Goal: Task Accomplishment & Management: Manage account settings

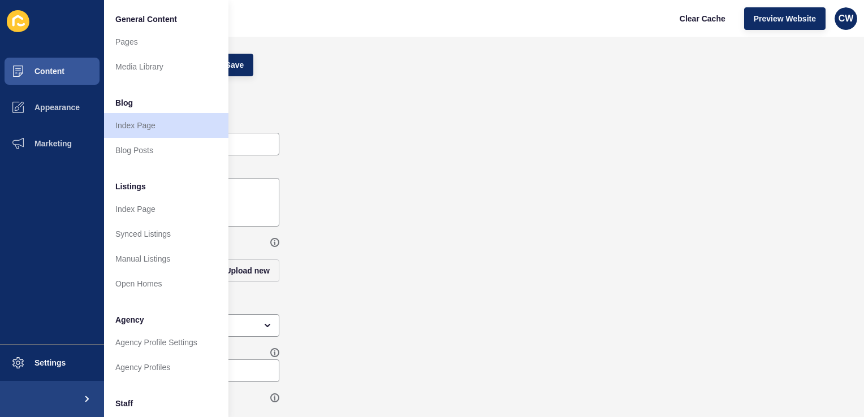
click at [407, 93] on div "Cover Banner" at bounding box center [450, 104] width 805 height 23
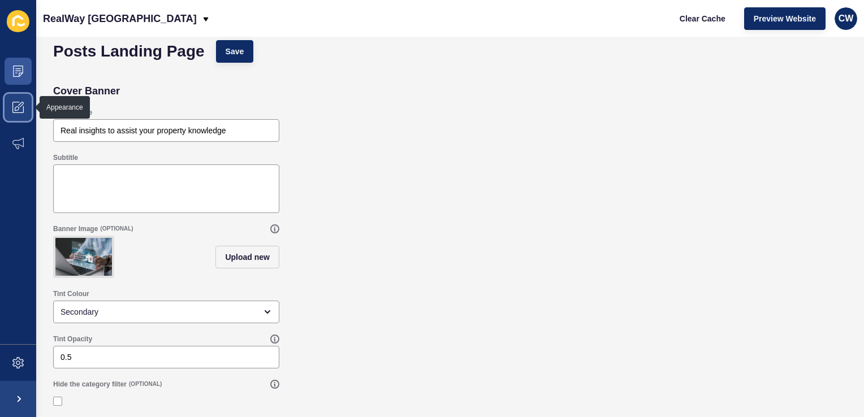
click at [24, 112] on span at bounding box center [18, 107] width 36 height 36
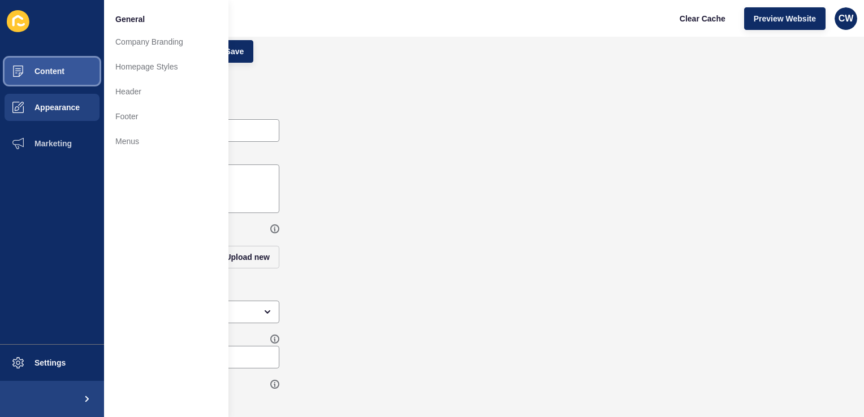
click at [61, 60] on button "Content" at bounding box center [52, 71] width 104 height 36
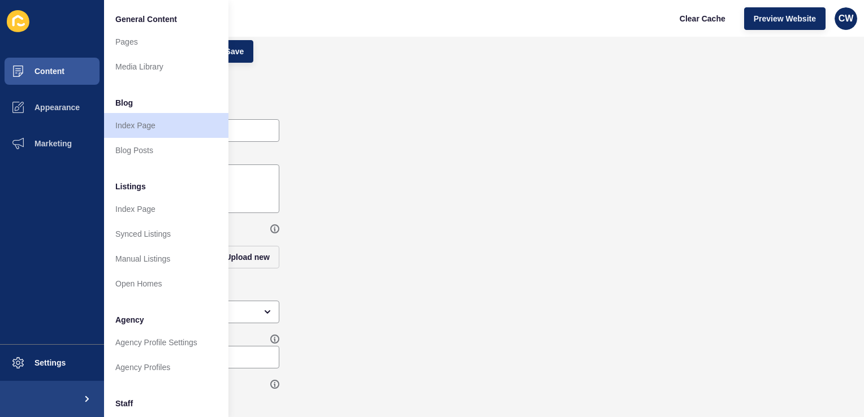
click at [439, 188] on div "Subtitle" at bounding box center [450, 183] width 805 height 71
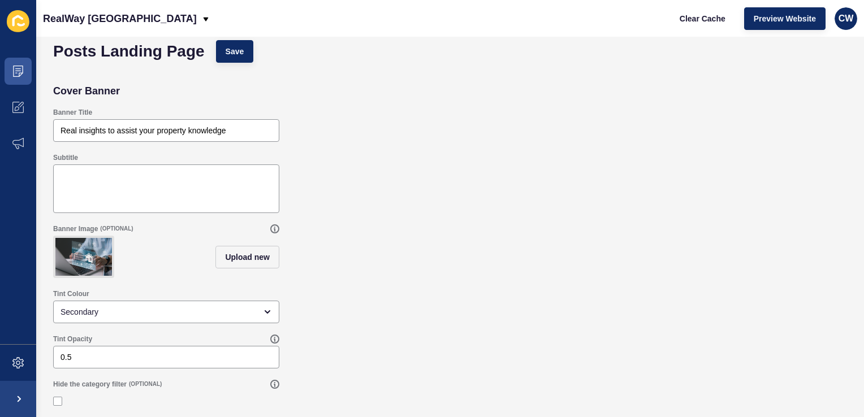
scroll to position [0, 0]
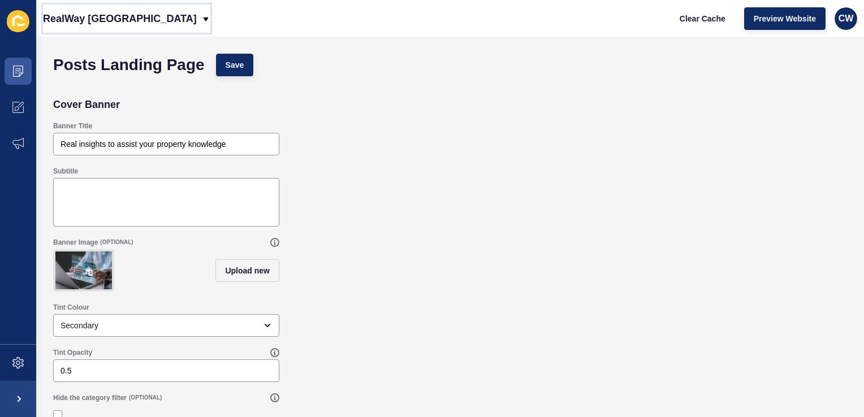
click at [118, 20] on p "RealWay [GEOGRAPHIC_DATA]" at bounding box center [120, 19] width 154 height 28
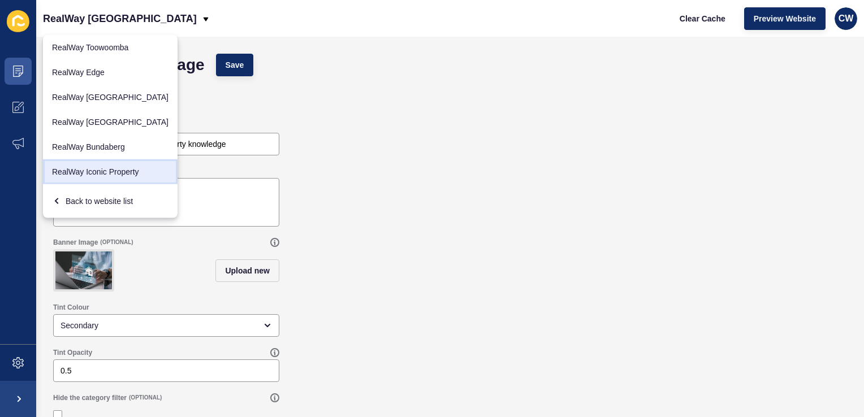
click at [91, 172] on link "RealWay Iconic Property" at bounding box center [110, 171] width 135 height 25
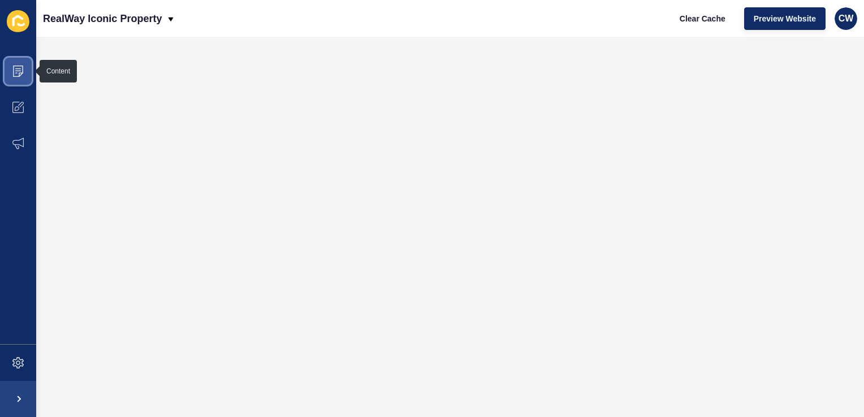
click at [16, 72] on icon at bounding box center [17, 71] width 11 height 11
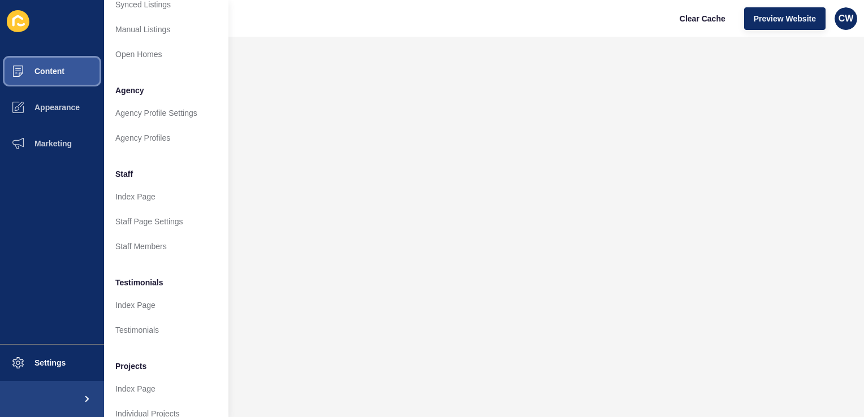
scroll to position [230, 0]
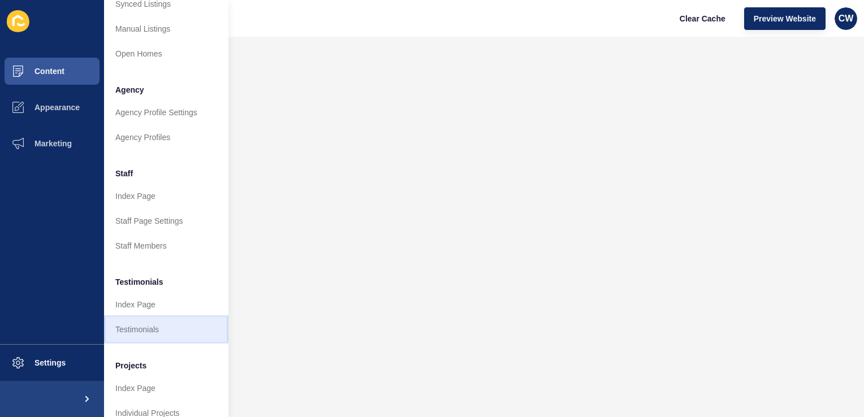
click at [147, 325] on link "Testimonials" at bounding box center [166, 329] width 124 height 25
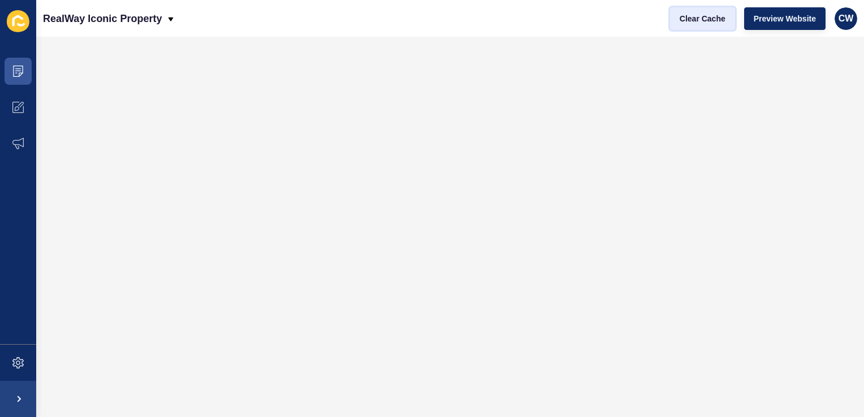
click at [710, 17] on span "Clear Cache" at bounding box center [703, 18] width 46 height 11
click at [706, 20] on span "Clear Cache" at bounding box center [703, 18] width 46 height 11
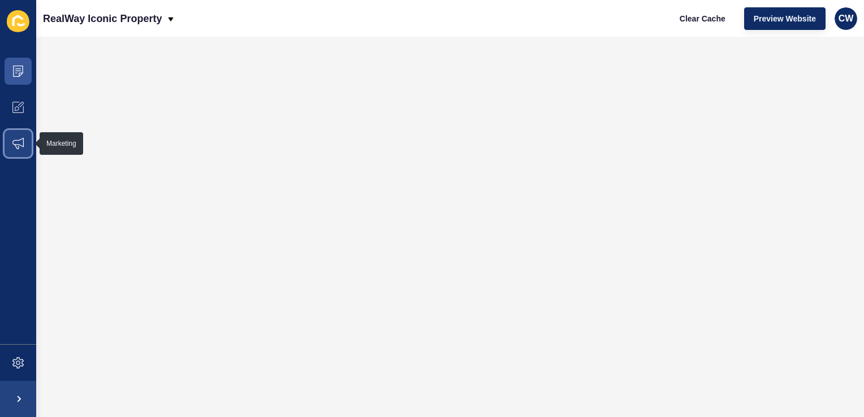
click at [21, 144] on icon at bounding box center [17, 143] width 11 height 11
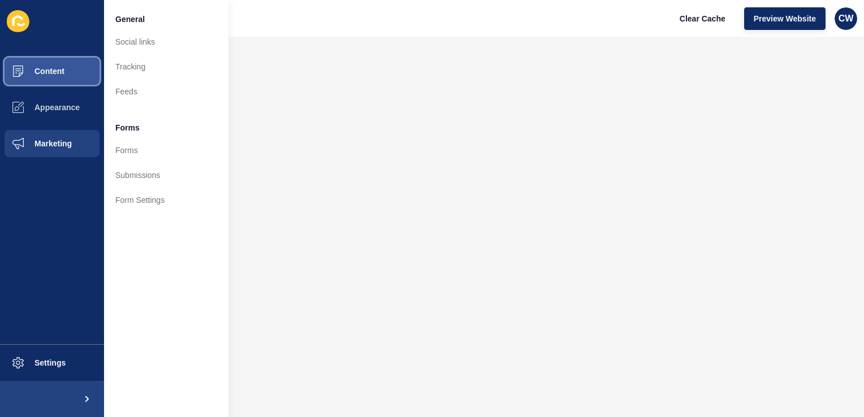
click at [74, 70] on button "Content" at bounding box center [52, 71] width 104 height 36
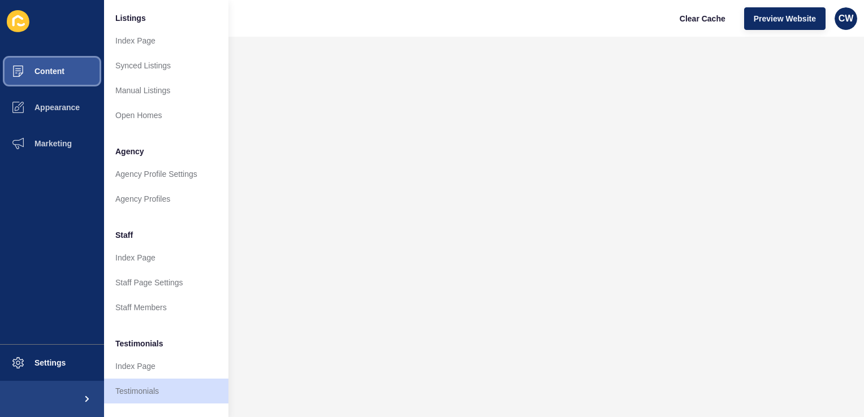
scroll to position [170, 0]
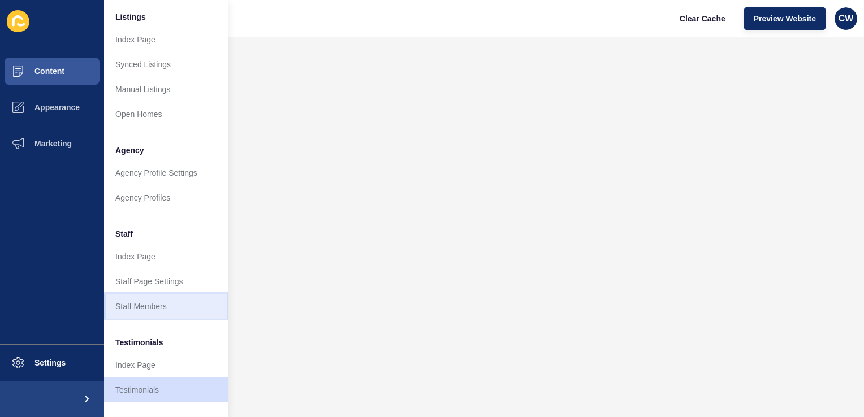
click at [148, 309] on link "Staff Members" at bounding box center [166, 306] width 124 height 25
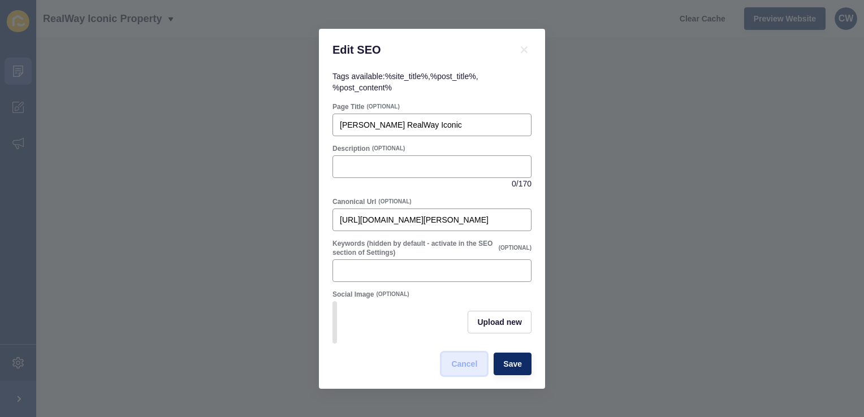
click at [483, 376] on button "Cancel" at bounding box center [464, 364] width 45 height 23
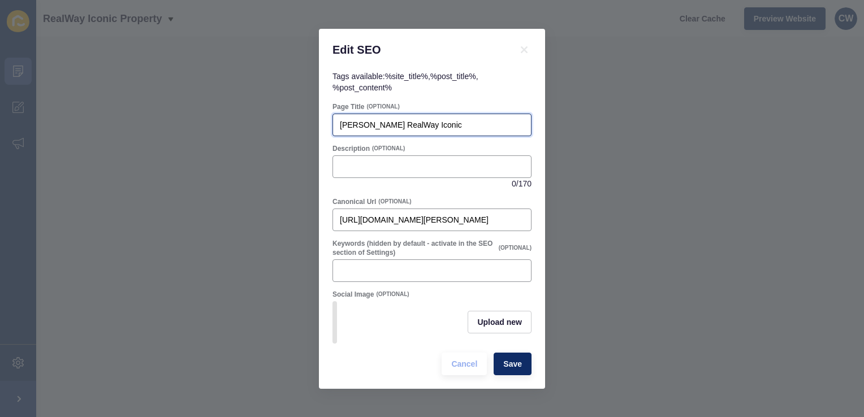
click at [430, 119] on input "[PERSON_NAME] RealWay Iconic" at bounding box center [432, 124] width 184 height 11
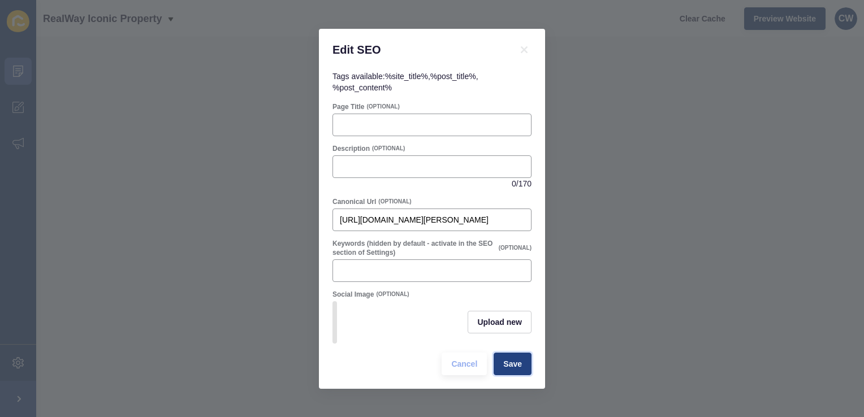
click at [506, 369] on span "Save" at bounding box center [512, 364] width 19 height 11
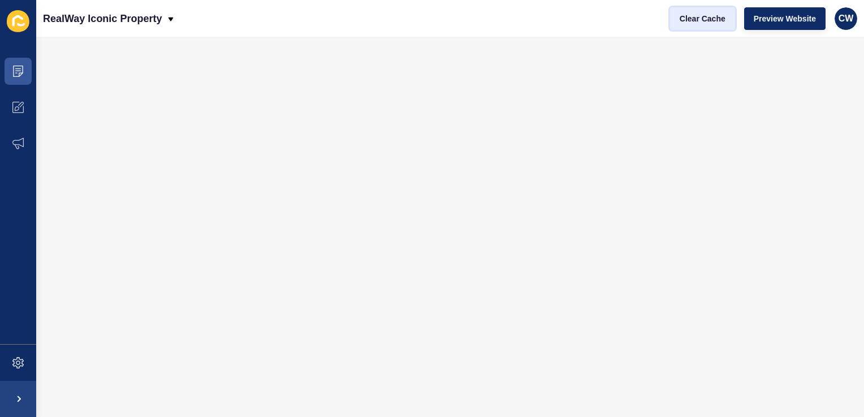
click at [691, 26] on button "Clear Cache" at bounding box center [702, 18] width 65 height 23
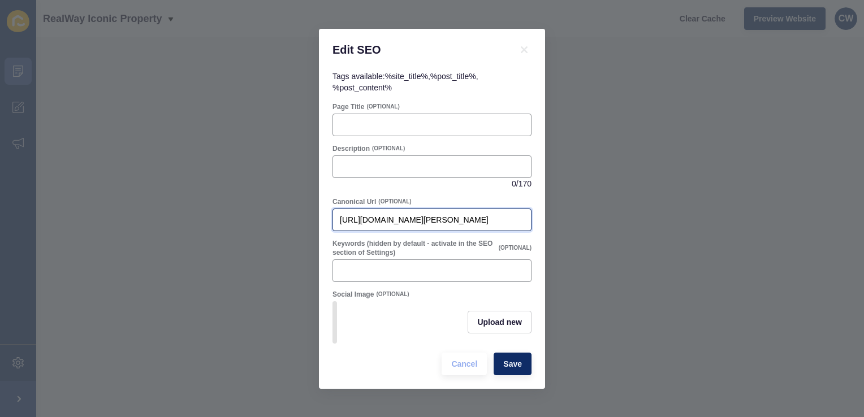
click at [505, 214] on input "[URL][DOMAIN_NAME][PERSON_NAME]" at bounding box center [432, 219] width 184 height 11
click at [454, 219] on input "[URL][DOMAIN_NAME][PERSON_NAME]" at bounding box center [432, 219] width 184 height 11
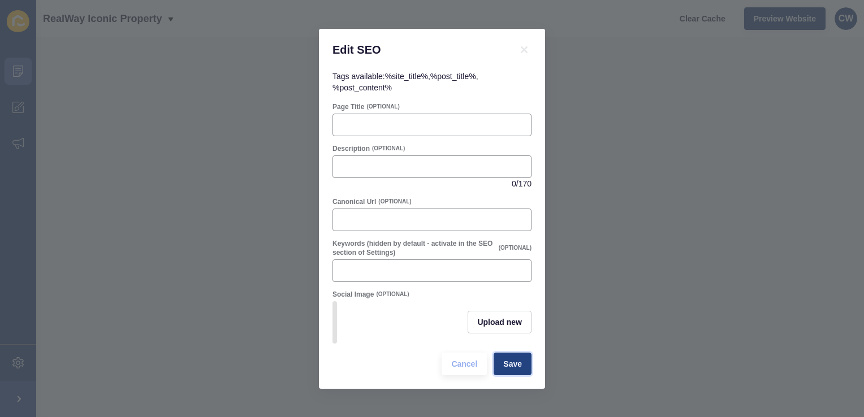
click at [517, 365] on span "Save" at bounding box center [512, 364] width 19 height 11
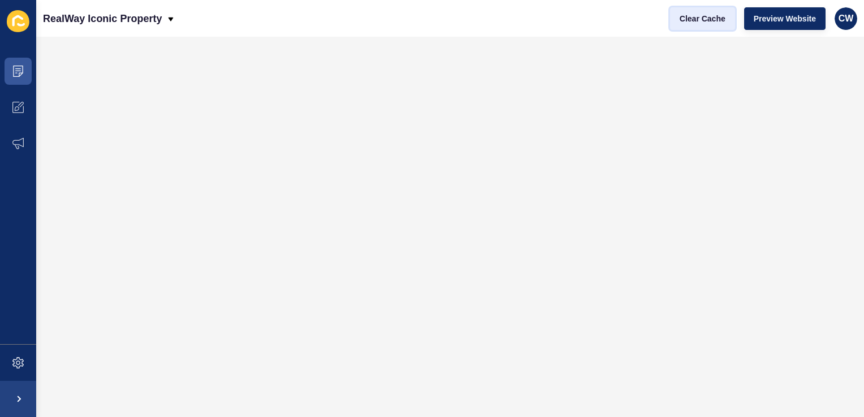
click at [707, 16] on span "Clear Cache" at bounding box center [703, 18] width 46 height 11
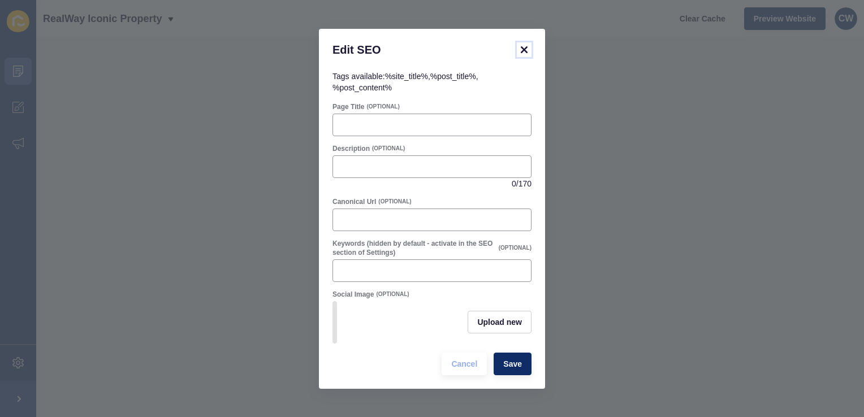
click at [523, 46] on icon at bounding box center [524, 49] width 7 height 7
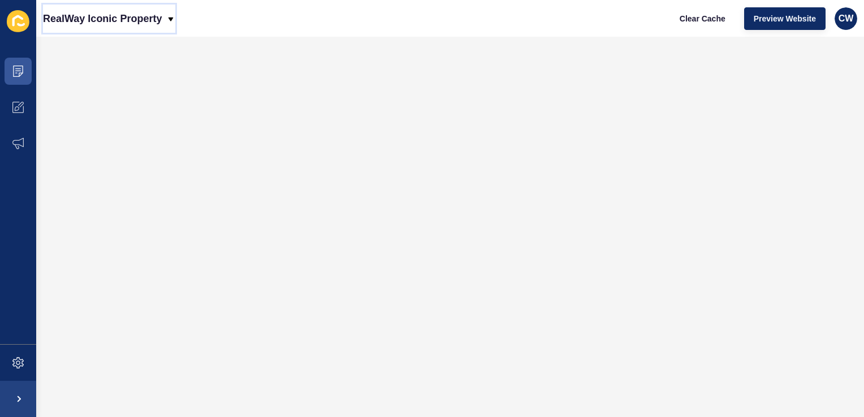
click at [137, 17] on p "RealWay Iconic Property" at bounding box center [102, 19] width 119 height 28
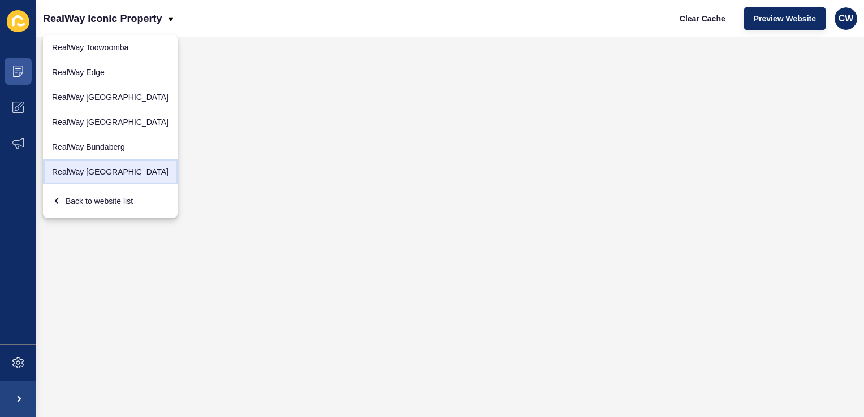
click at [77, 163] on link "RealWay [GEOGRAPHIC_DATA]" at bounding box center [110, 171] width 135 height 25
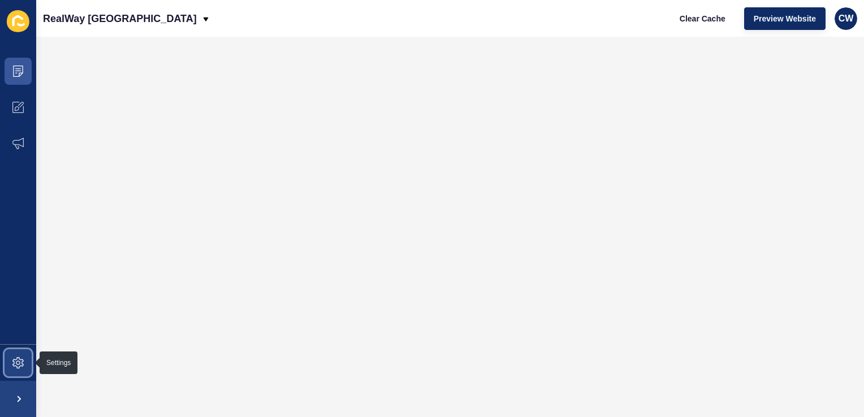
click at [21, 374] on span at bounding box center [18, 363] width 36 height 36
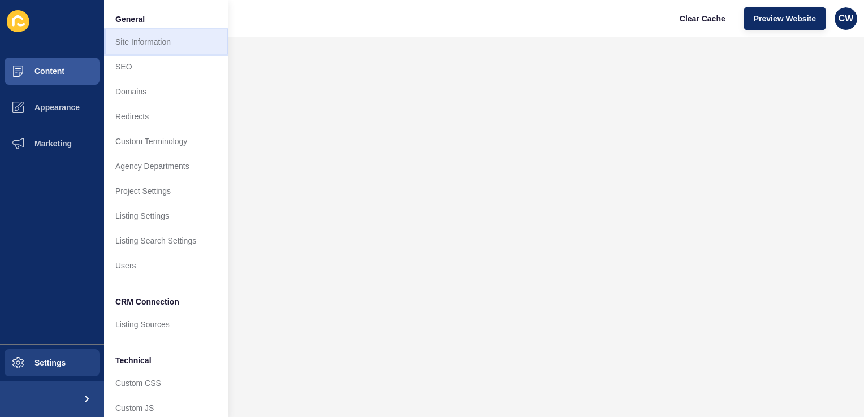
click at [167, 44] on link "Site Information" at bounding box center [166, 41] width 124 height 25
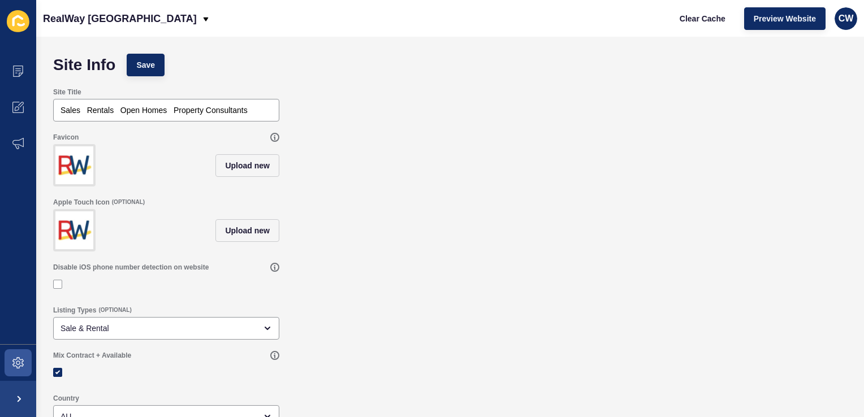
scroll to position [79, 0]
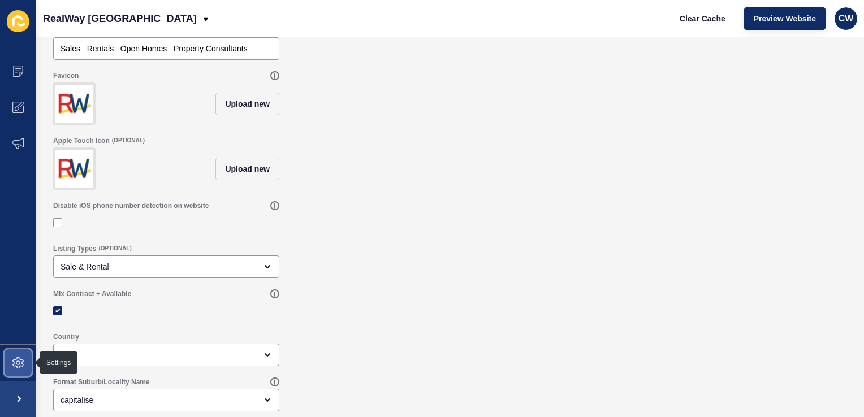
click at [21, 355] on span at bounding box center [18, 363] width 36 height 36
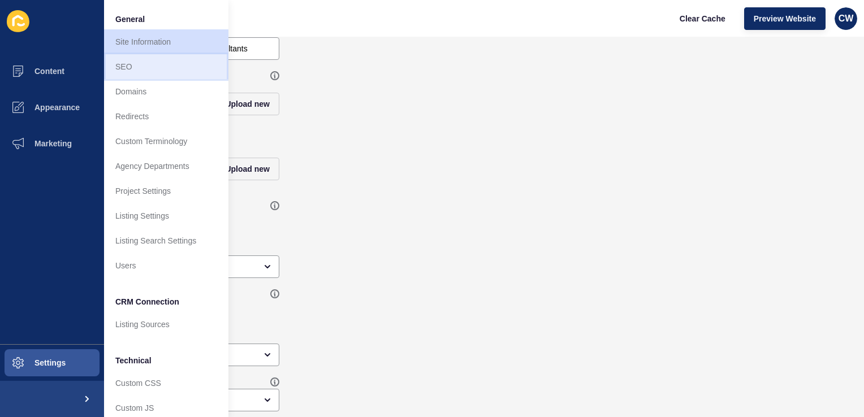
click at [163, 78] on link "SEO" at bounding box center [166, 66] width 124 height 25
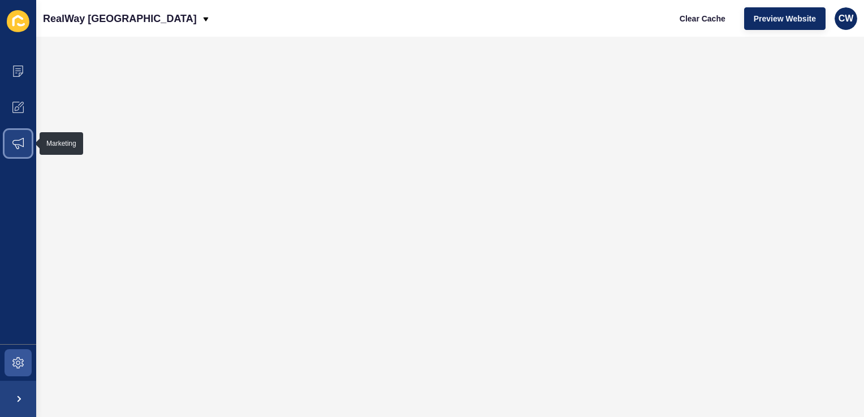
click at [24, 143] on span at bounding box center [18, 144] width 36 height 36
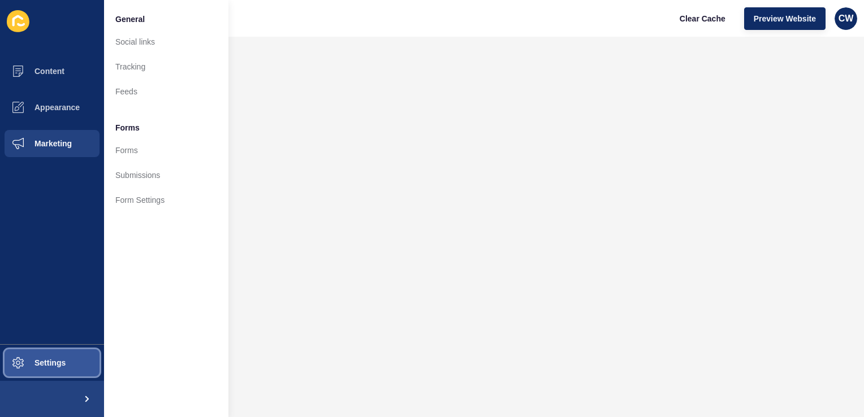
click at [72, 362] on button "Settings" at bounding box center [52, 363] width 104 height 36
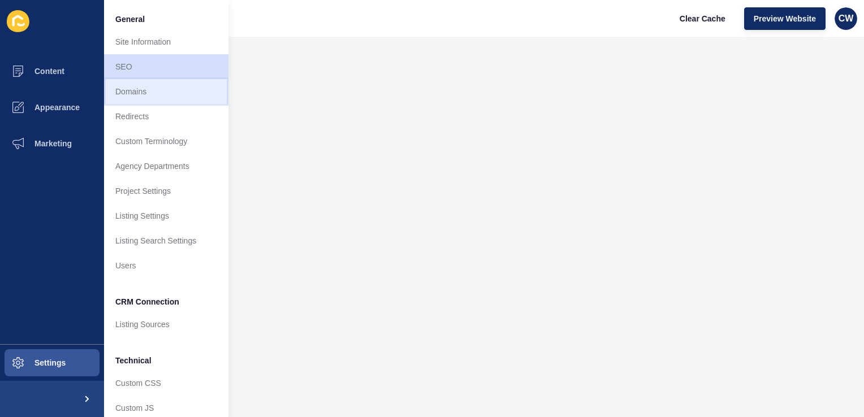
click at [183, 87] on link "Domains" at bounding box center [166, 91] width 124 height 25
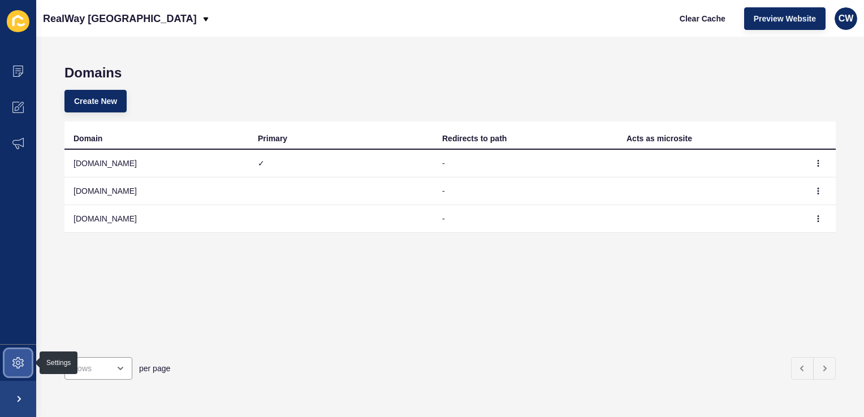
click at [16, 368] on icon at bounding box center [17, 362] width 11 height 11
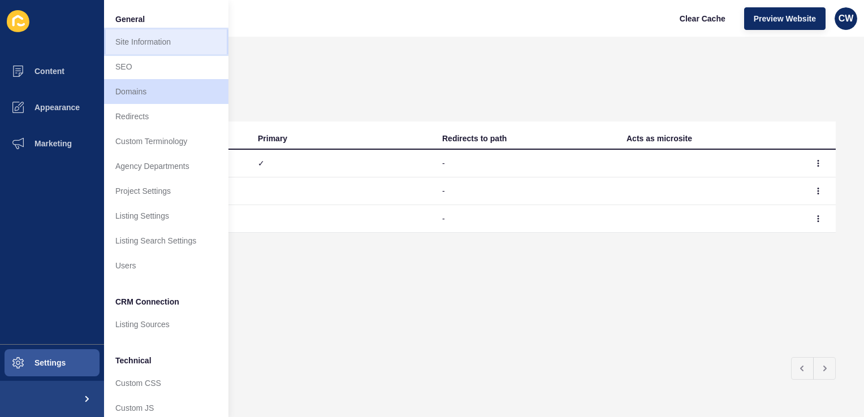
click at [165, 46] on link "Site Information" at bounding box center [166, 41] width 124 height 25
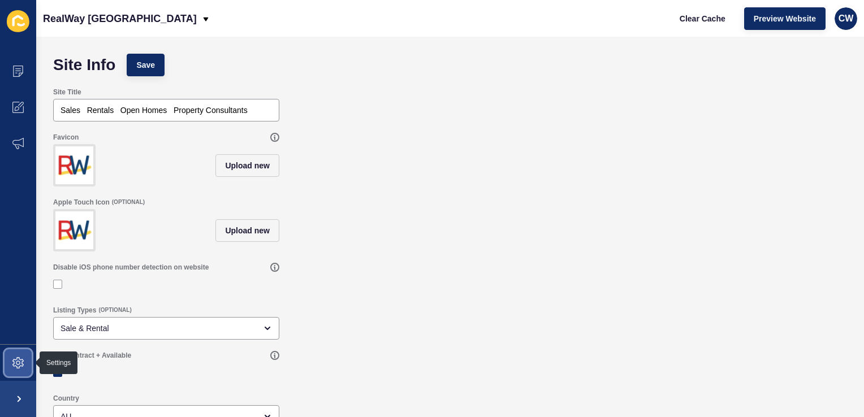
click at [14, 367] on icon at bounding box center [17, 362] width 11 height 11
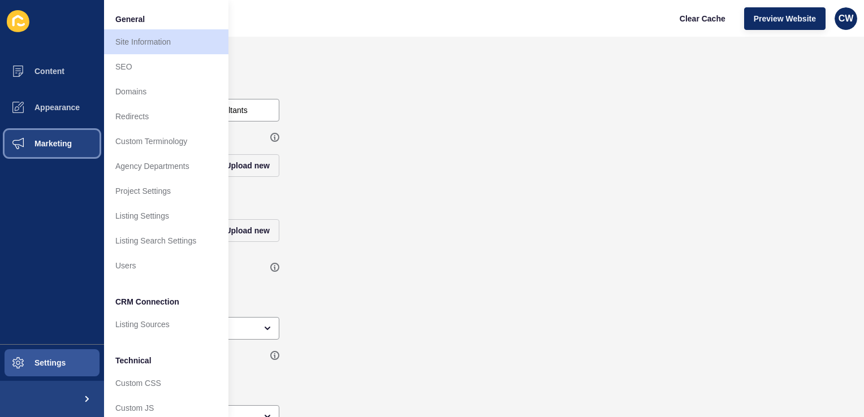
click at [53, 149] on button "Marketing" at bounding box center [52, 144] width 104 height 36
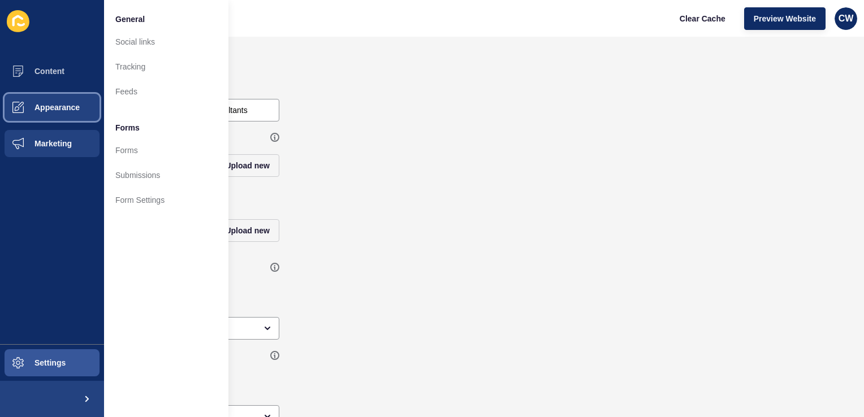
click at [71, 104] on span "Appearance" at bounding box center [38, 107] width 81 height 9
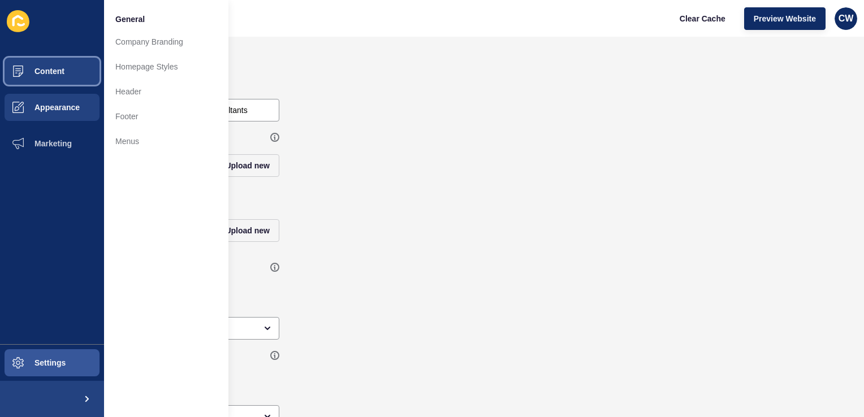
click at [72, 72] on button "Content" at bounding box center [52, 71] width 104 height 36
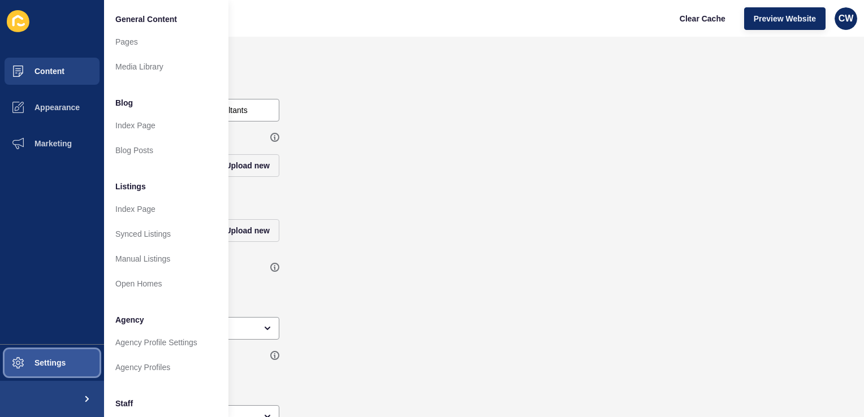
click at [64, 361] on span "Settings" at bounding box center [31, 363] width 67 height 9
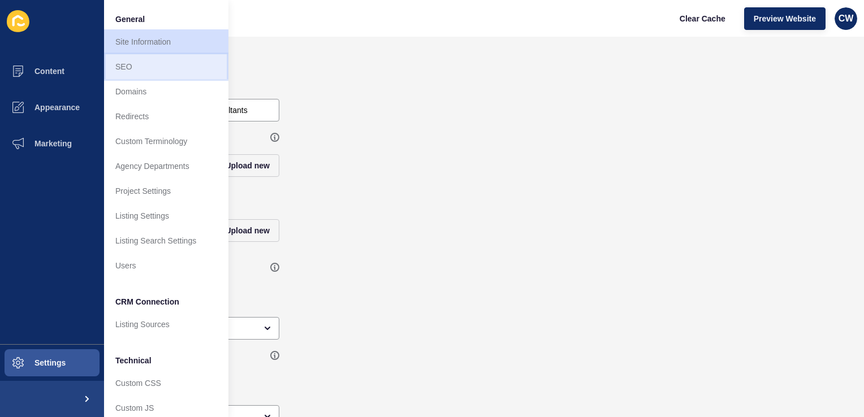
click at [148, 64] on link "SEO" at bounding box center [166, 66] width 124 height 25
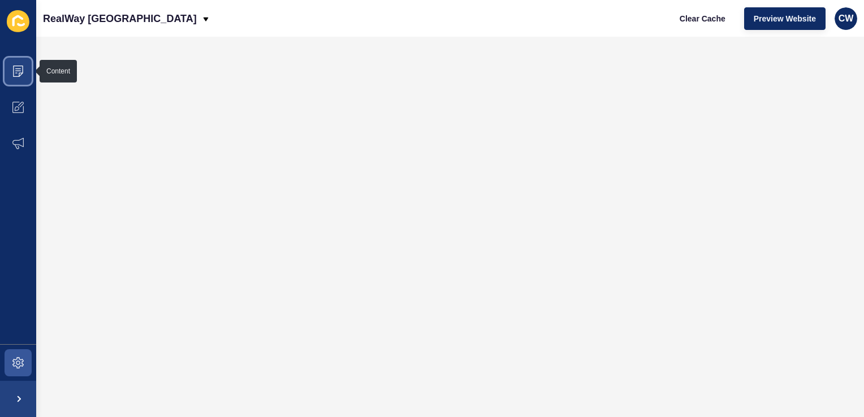
click at [22, 70] on icon at bounding box center [17, 71] width 11 height 11
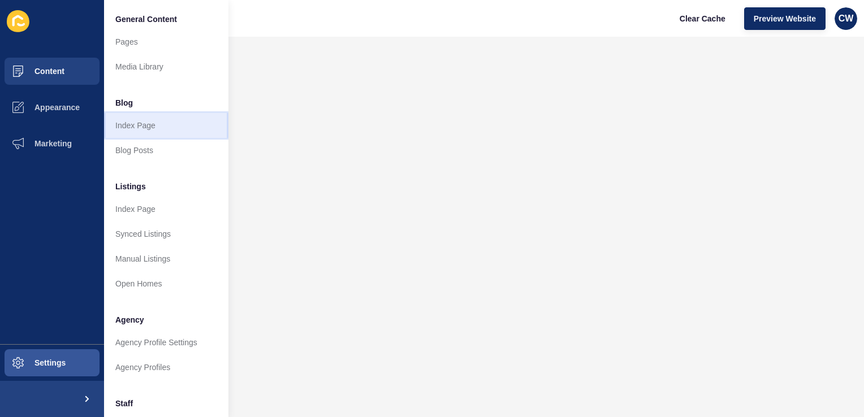
click at [138, 123] on link "Index Page" at bounding box center [166, 125] width 124 height 25
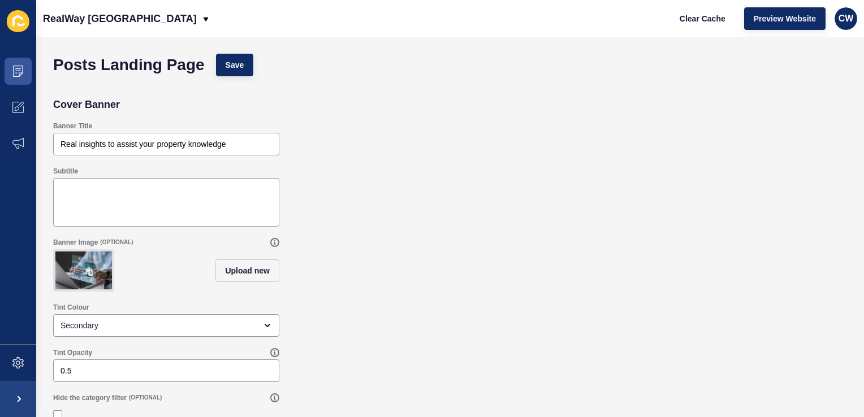
scroll to position [21, 0]
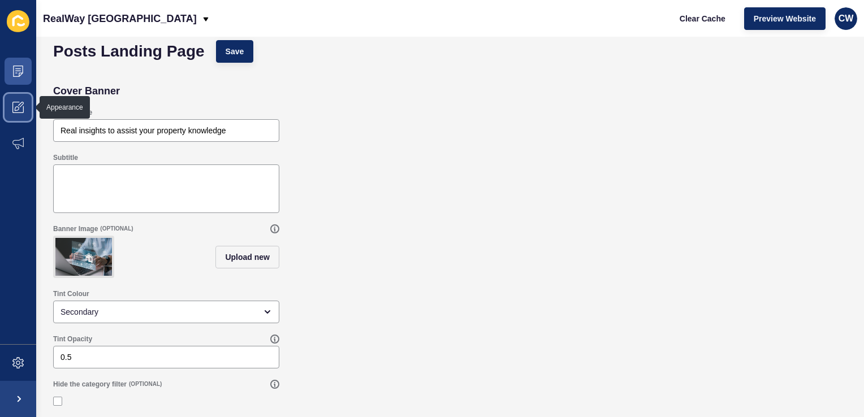
click at [16, 103] on icon at bounding box center [17, 107] width 11 height 11
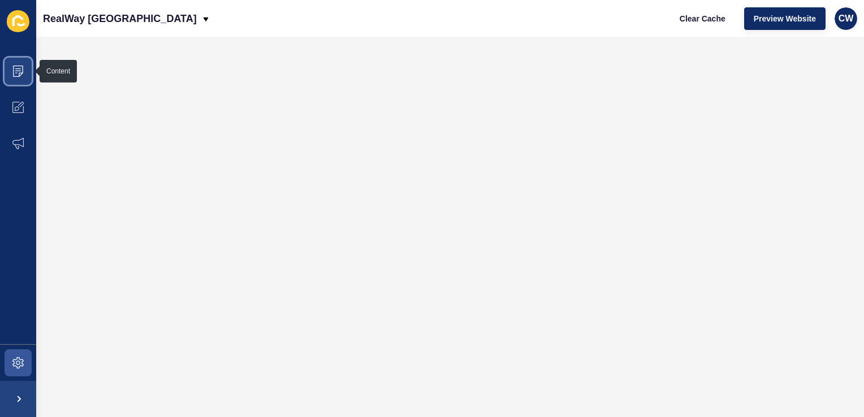
click at [2, 72] on span at bounding box center [18, 71] width 36 height 36
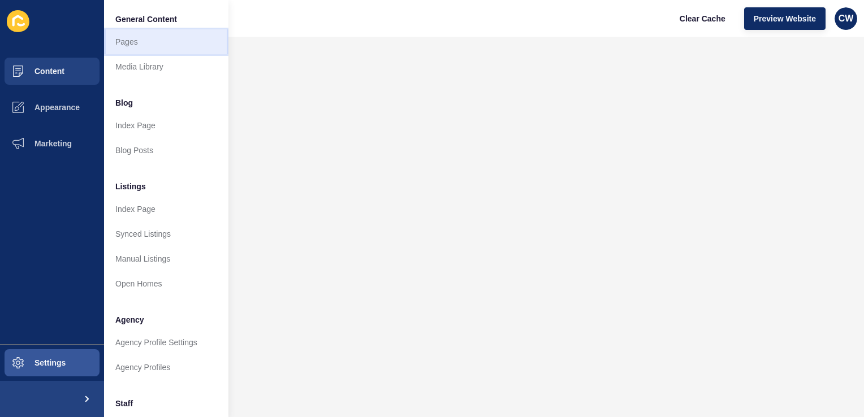
click at [128, 49] on link "Pages" at bounding box center [166, 41] width 124 height 25
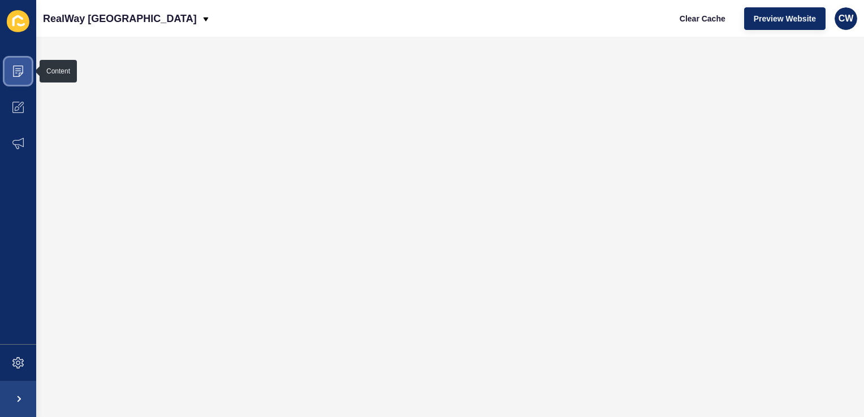
click at [28, 71] on span at bounding box center [18, 71] width 36 height 36
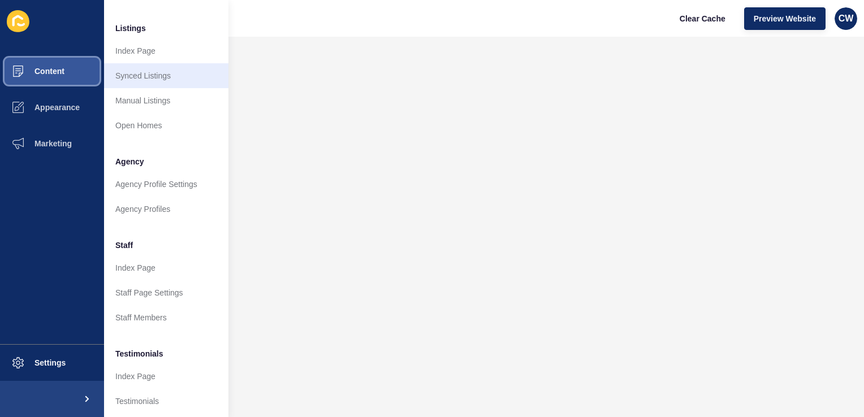
scroll to position [159, 0]
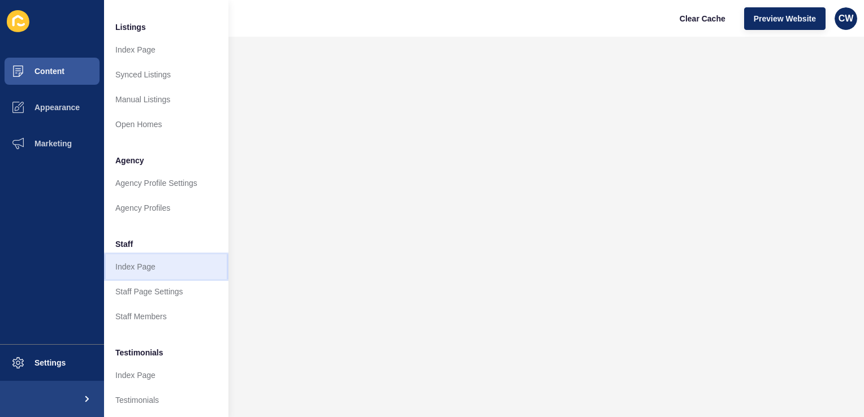
click at [143, 263] on link "Index Page" at bounding box center [166, 267] width 124 height 25
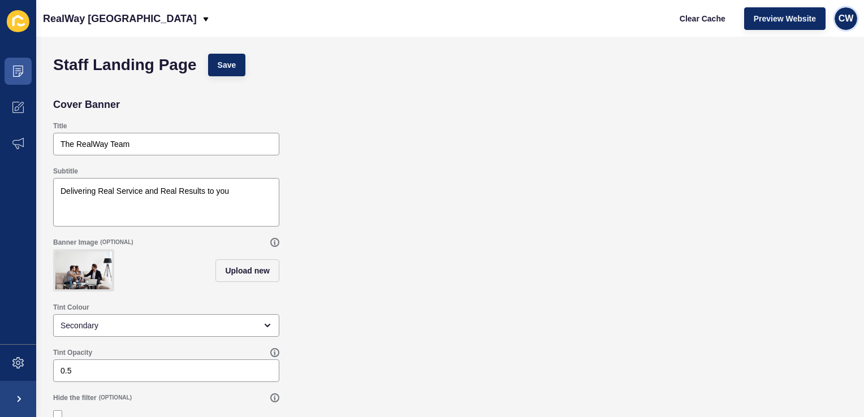
click at [846, 25] on div "CW" at bounding box center [846, 18] width 23 height 23
click at [799, 98] on link "Logout" at bounding box center [819, 94] width 83 height 25
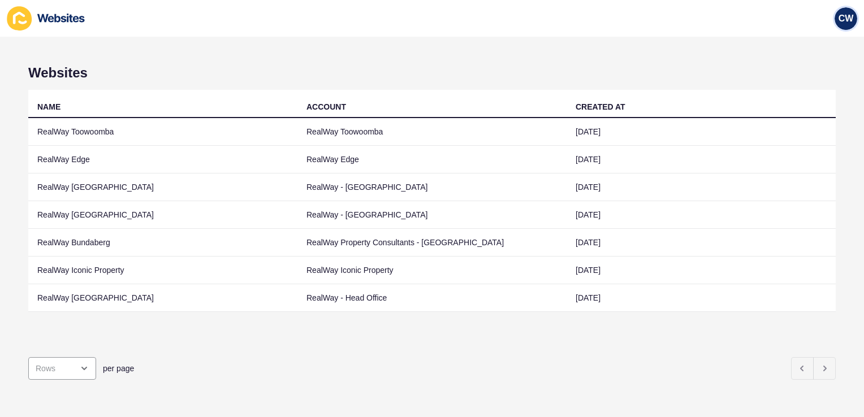
click at [846, 20] on span "CW" at bounding box center [846, 18] width 15 height 11
click at [813, 94] on link "Logout" at bounding box center [819, 94] width 83 height 25
